Goal: Task Accomplishment & Management: Use online tool/utility

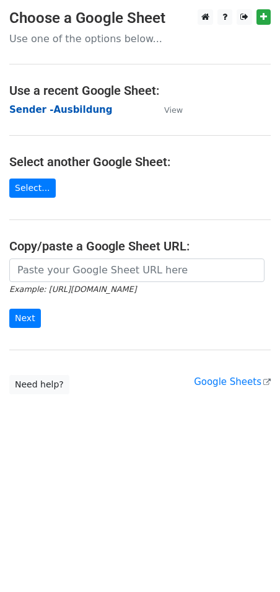
click at [61, 108] on strong "Sender -Ausbildung" at bounding box center [60, 109] width 103 height 11
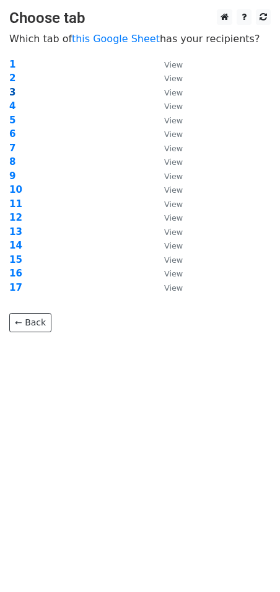
click at [13, 89] on td "3" at bounding box center [80, 93] width 143 height 14
click at [12, 90] on strong "3" at bounding box center [12, 92] width 6 height 11
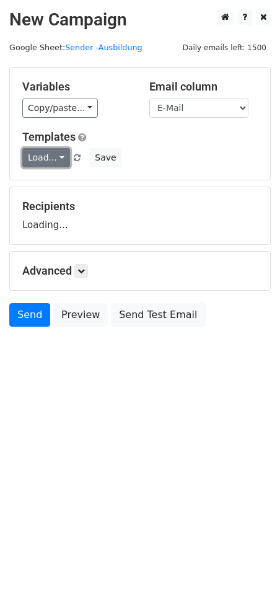
click at [51, 152] on link "Load..." at bounding box center [46, 157] width 48 height 19
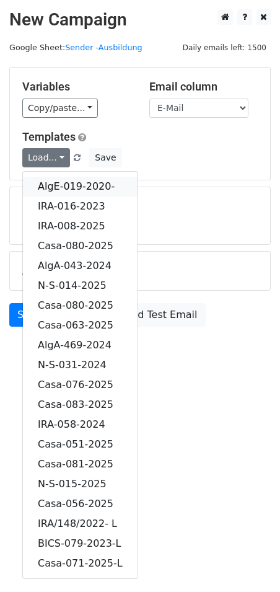
click at [72, 186] on link "AlgE-019-2020-" at bounding box center [80, 187] width 115 height 20
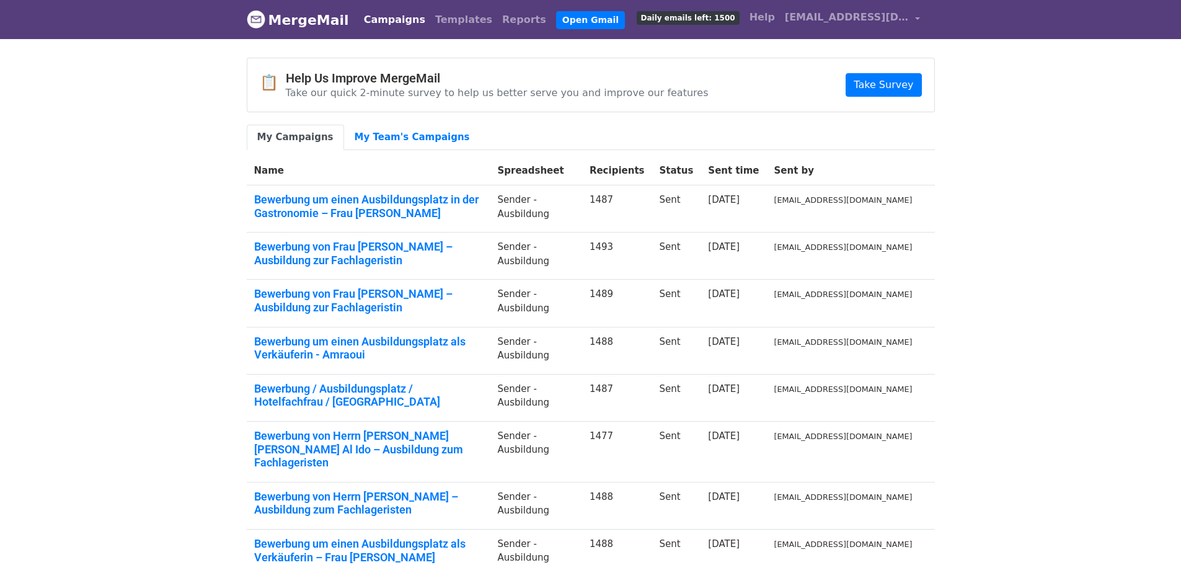
click at [1034, 125] on body "MergeMail Campaigns Templates Reports Open Gmail Daily emails left: 1500 Help c…" at bounding box center [590, 376] width 1181 height 752
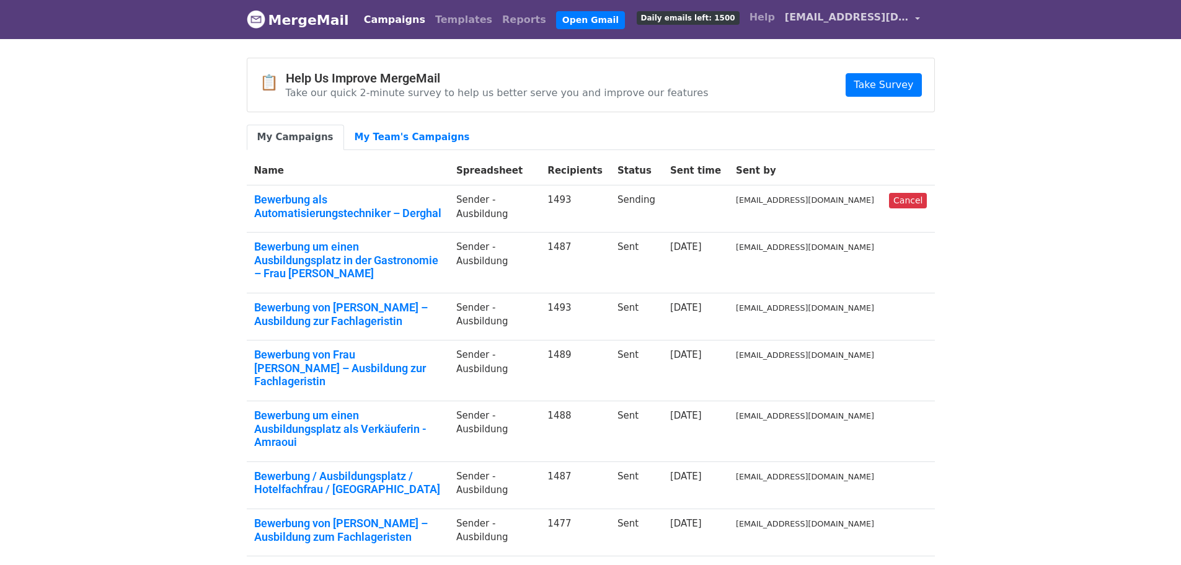
click at [908, 11] on span "career11@vitastuttgart.com" at bounding box center [847, 17] width 124 height 15
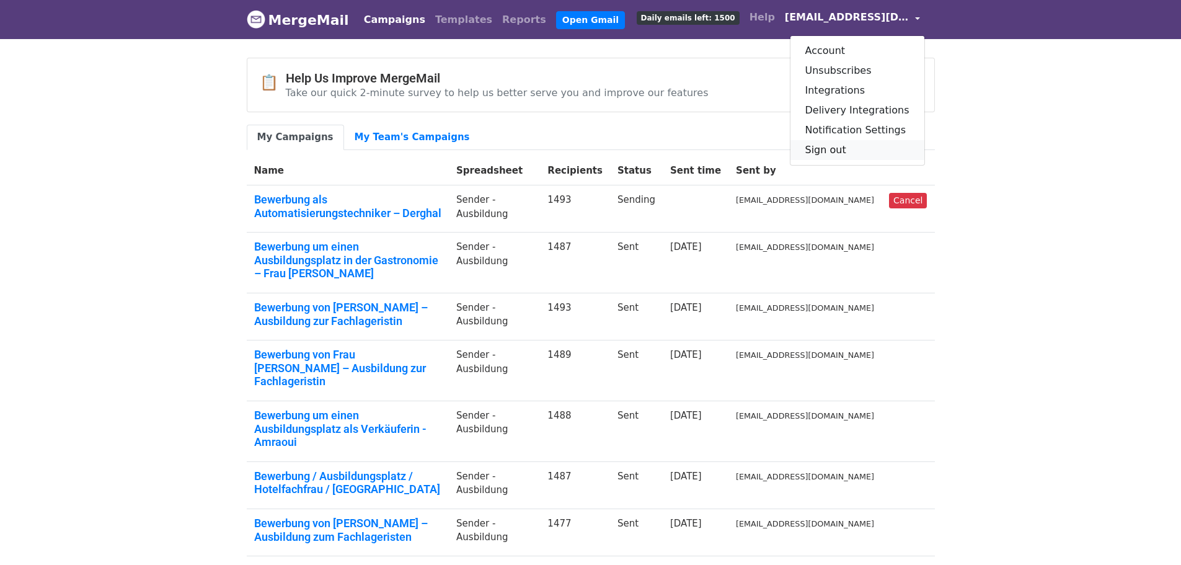
drag, startPoint x: 848, startPoint y: 151, endPoint x: 784, endPoint y: 133, distance: 67.1
click at [848, 151] on link "Sign out" at bounding box center [857, 150] width 134 height 20
